Goal: Navigation & Orientation: Find specific page/section

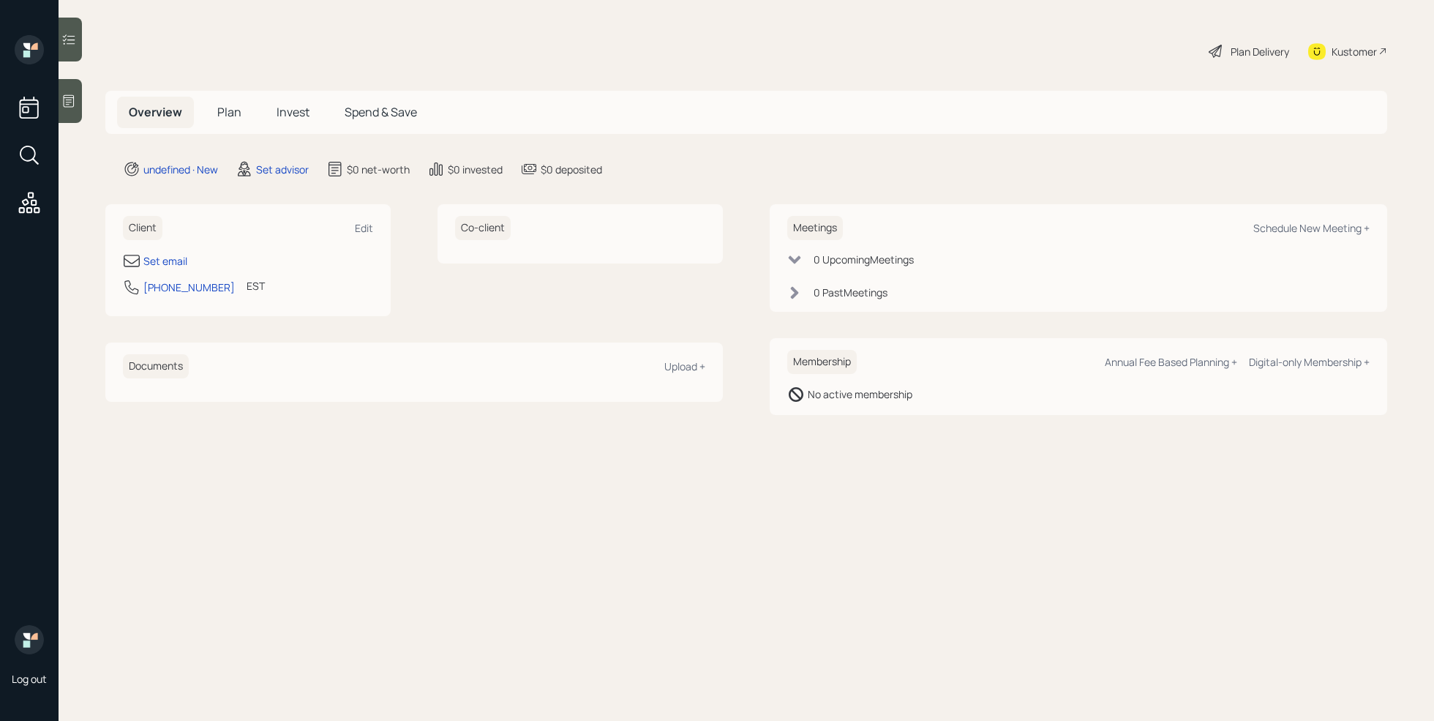
click at [72, 95] on icon at bounding box center [69, 101] width 11 height 12
